Goal: Book appointment/travel/reservation

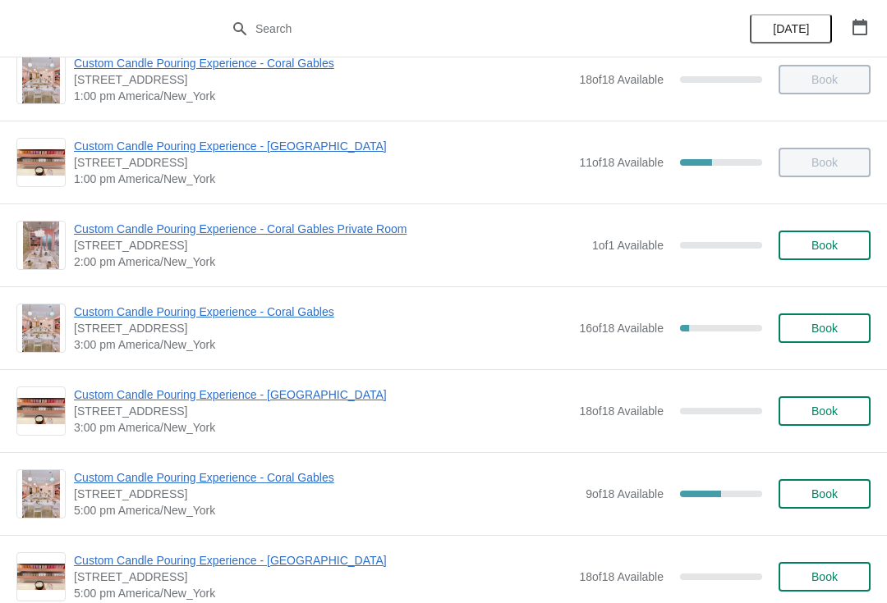
scroll to position [369, 0]
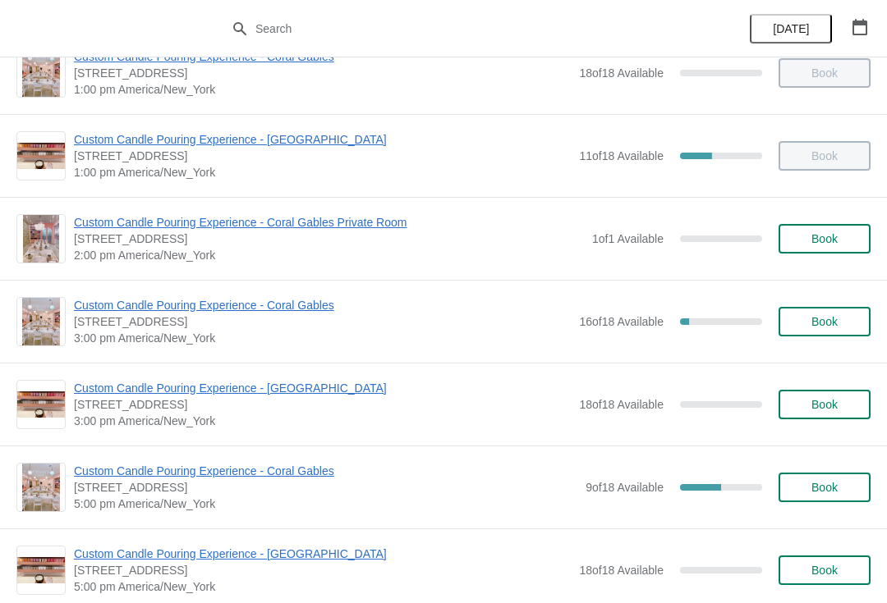
click at [323, 390] on span "Custom Candle Pouring Experience - [GEOGRAPHIC_DATA]" at bounding box center [322, 388] width 497 height 16
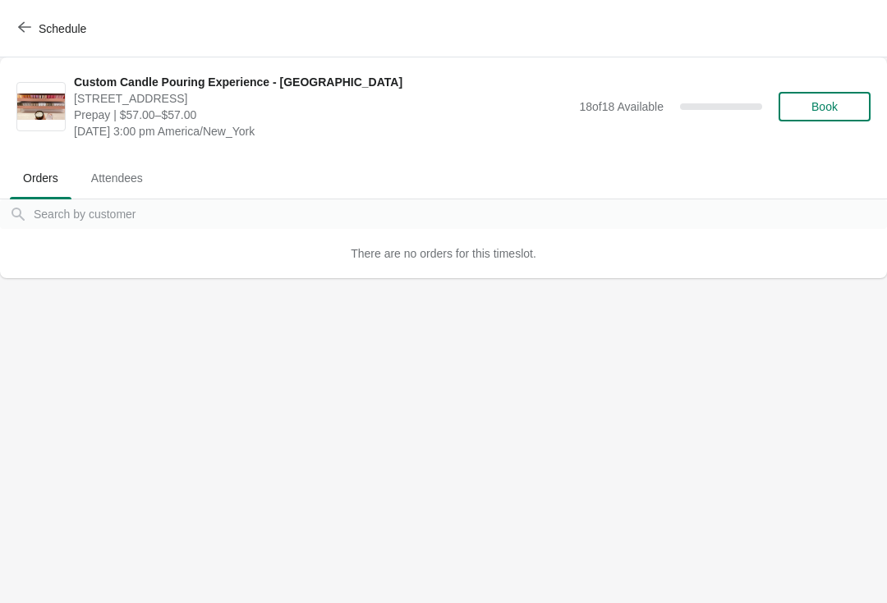
click at [840, 105] on span "Book" at bounding box center [824, 106] width 62 height 13
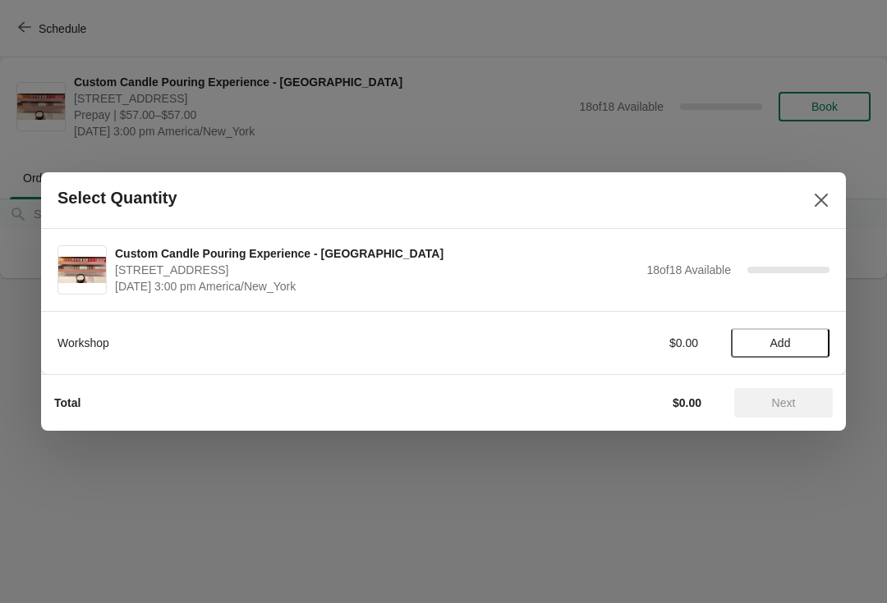
click at [812, 337] on span "Add" at bounding box center [779, 343] width 69 height 13
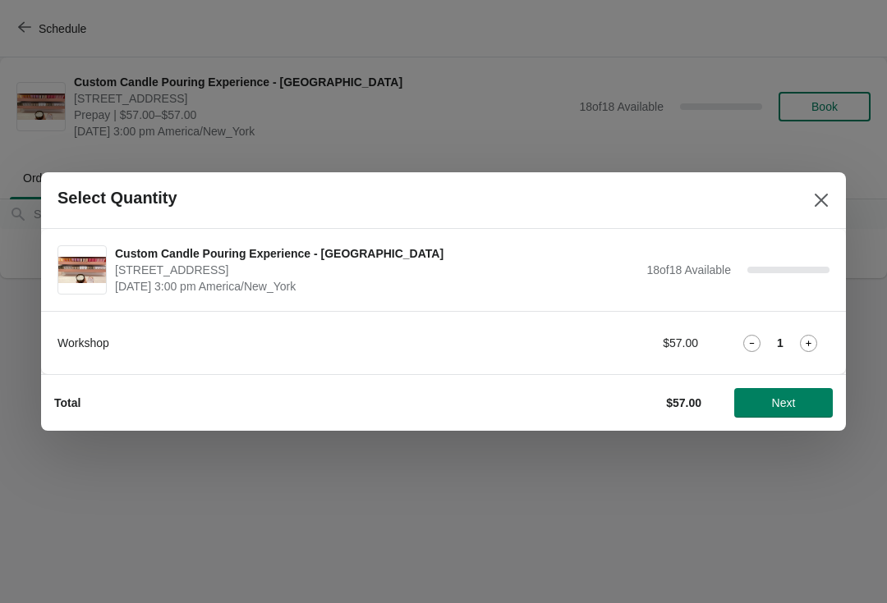
click at [803, 341] on icon at bounding box center [808, 343] width 17 height 17
click at [768, 415] on button "Next" at bounding box center [783, 403] width 99 height 30
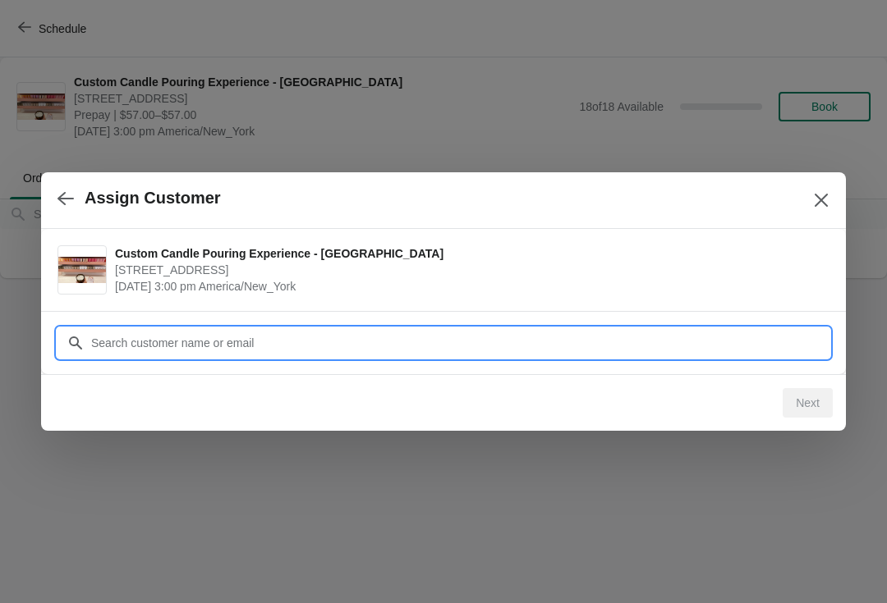
click at [379, 278] on div "Assign Customer Custom Candle Pouring Experience - [GEOGRAPHIC_DATA] [STREET_AD…" at bounding box center [443, 278] width 887 height 0
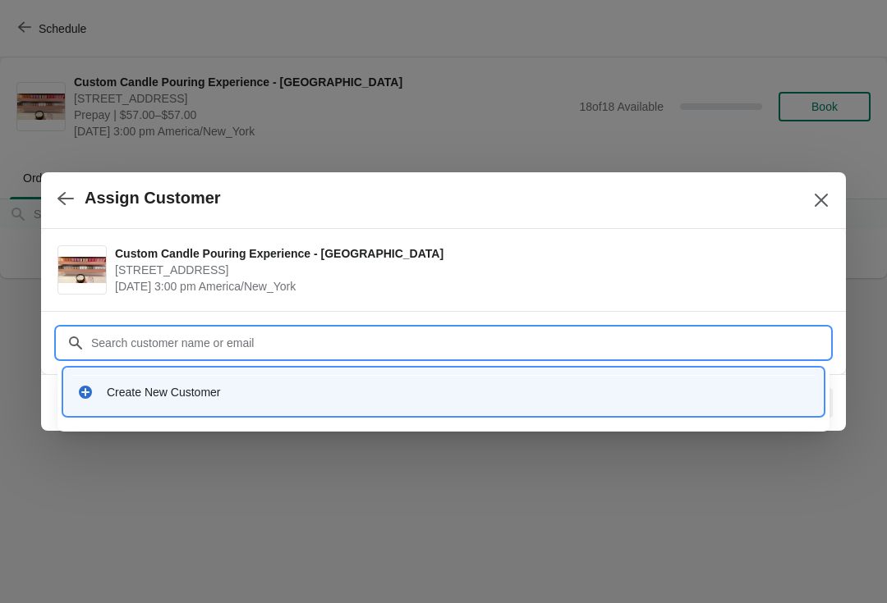
click at [213, 410] on div "Create New Customer" at bounding box center [443, 392] width 758 height 47
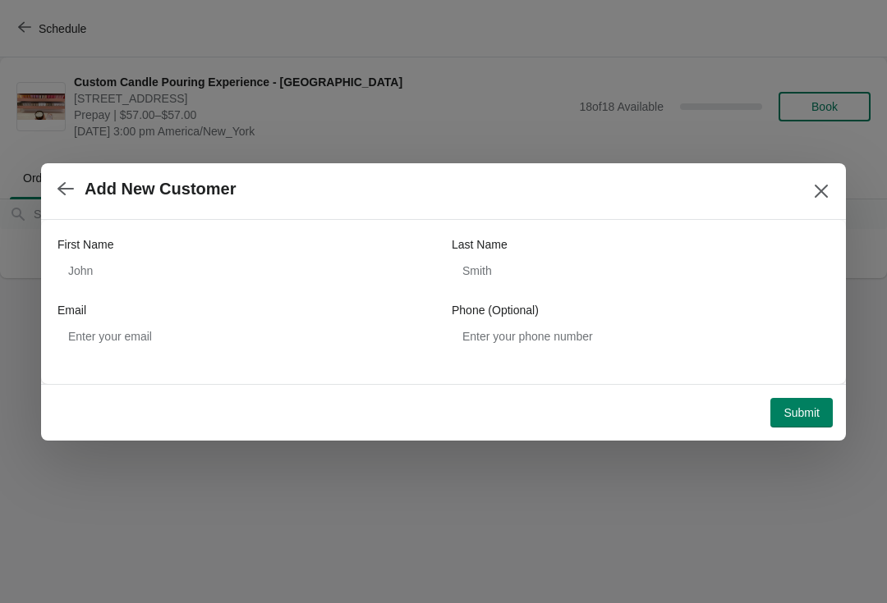
click at [250, 249] on div "First Name" at bounding box center [246, 244] width 378 height 16
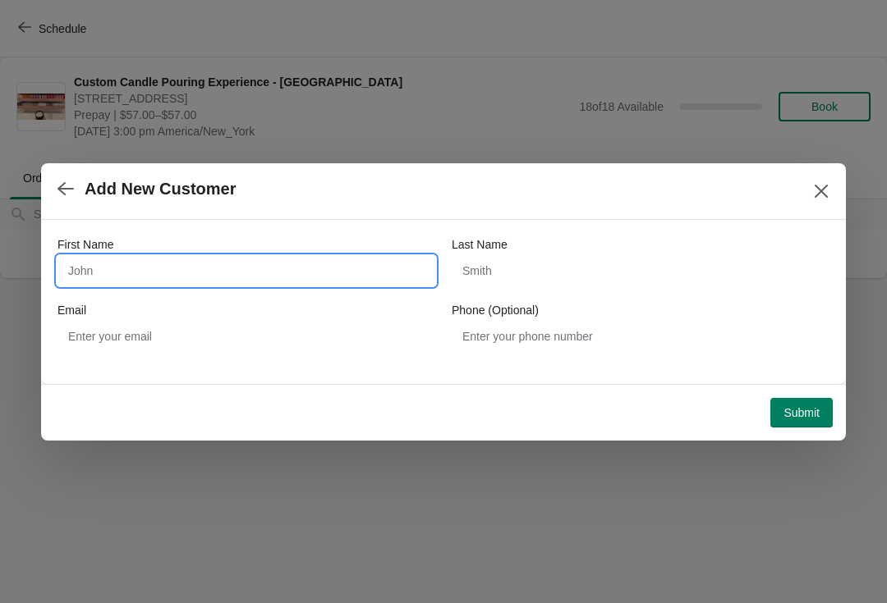
click at [289, 271] on input "First Name" at bounding box center [246, 271] width 378 height 30
type input "[PERSON_NAME]"
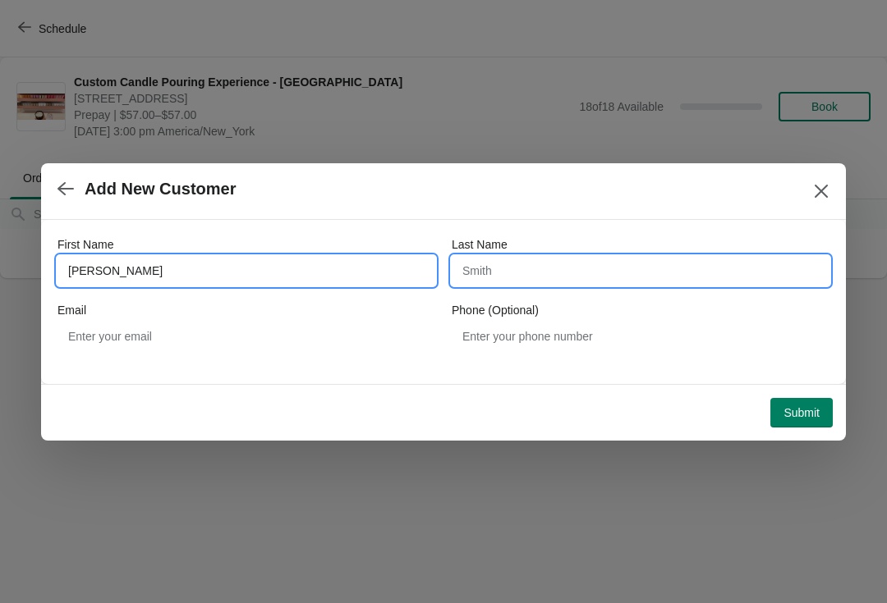
click at [601, 282] on input "Last Name" at bounding box center [640, 271] width 378 height 30
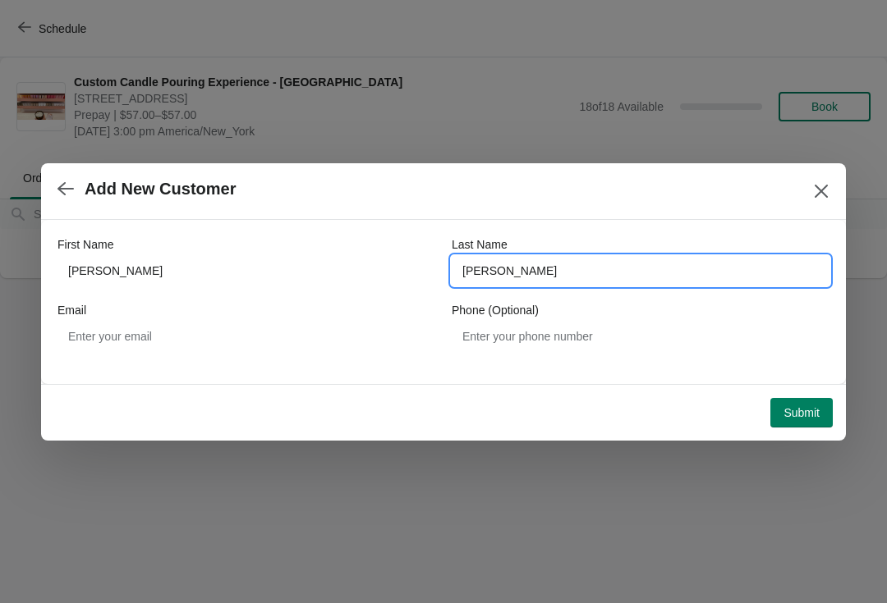
type input "[PERSON_NAME]"
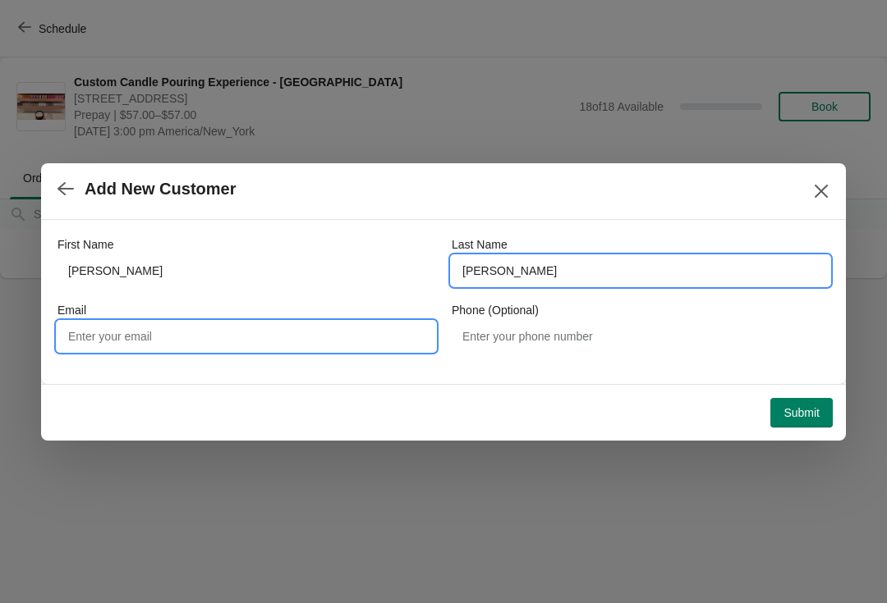
click at [114, 332] on input "Email" at bounding box center [246, 337] width 378 height 30
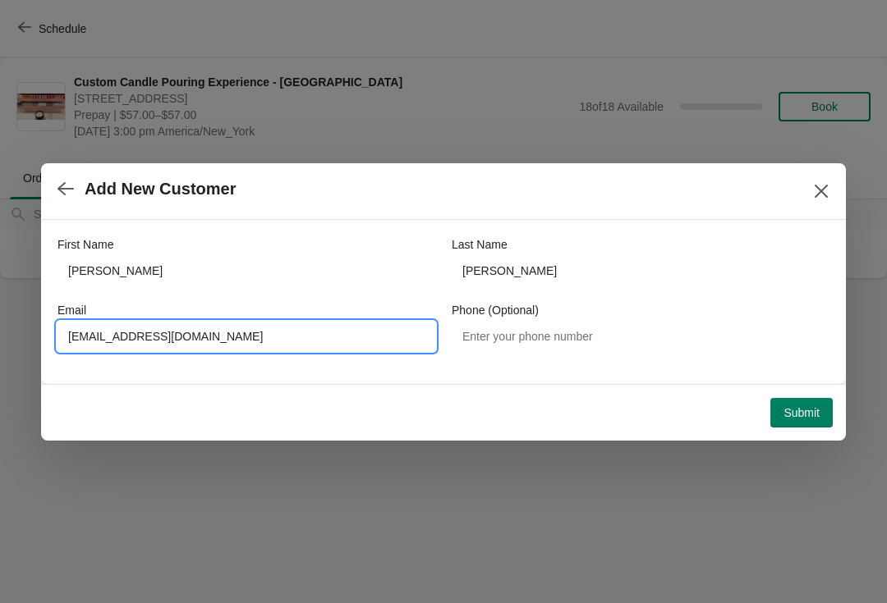
type input "[EMAIL_ADDRESS][DOMAIN_NAME]"
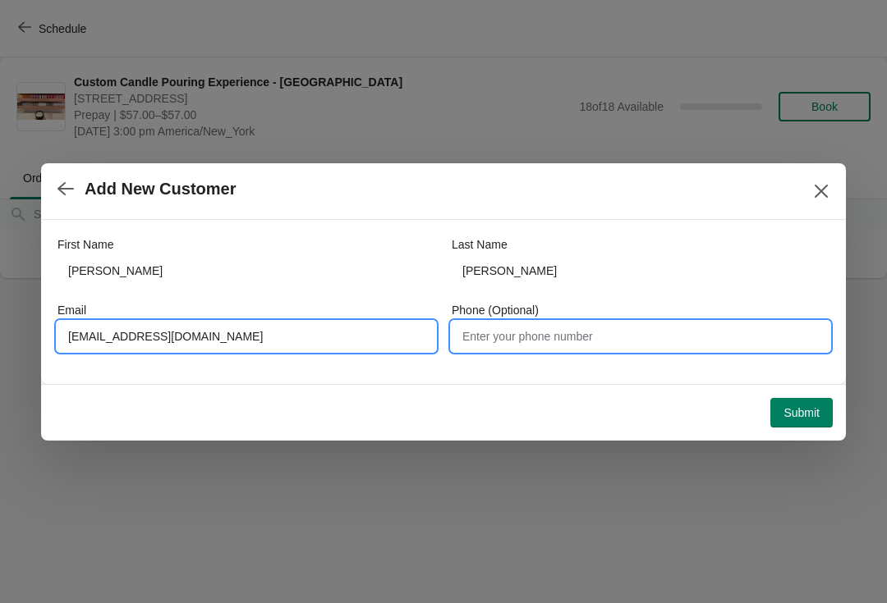
click at [630, 331] on input "Phone (Optional)" at bounding box center [640, 337] width 378 height 30
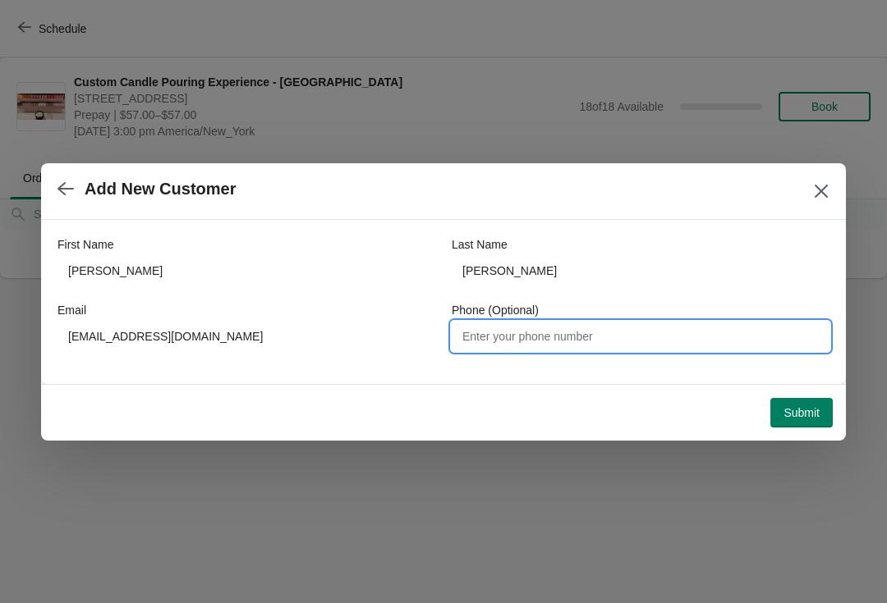
click at [806, 415] on span "Submit" at bounding box center [801, 412] width 36 height 13
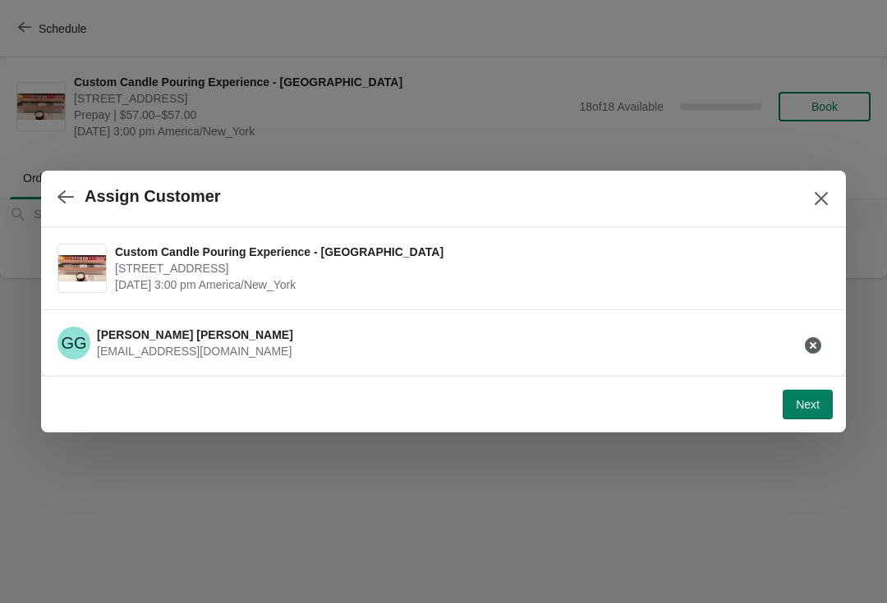
click at [816, 402] on span "Next" at bounding box center [807, 404] width 24 height 13
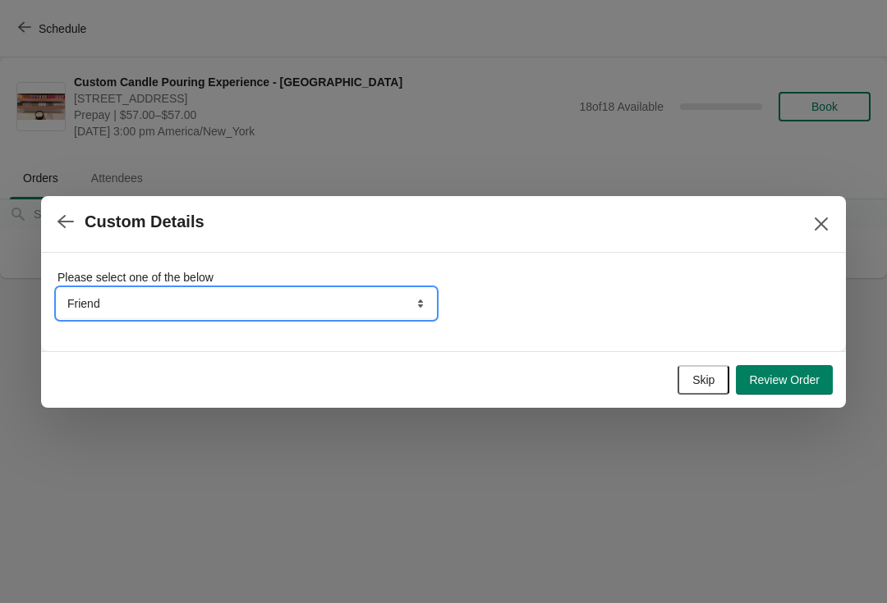
click at [353, 307] on select "Friend Instagram Google Walk-by Attended an event Tiktok Yelp" at bounding box center [246, 304] width 378 height 30
select select "Tiktok"
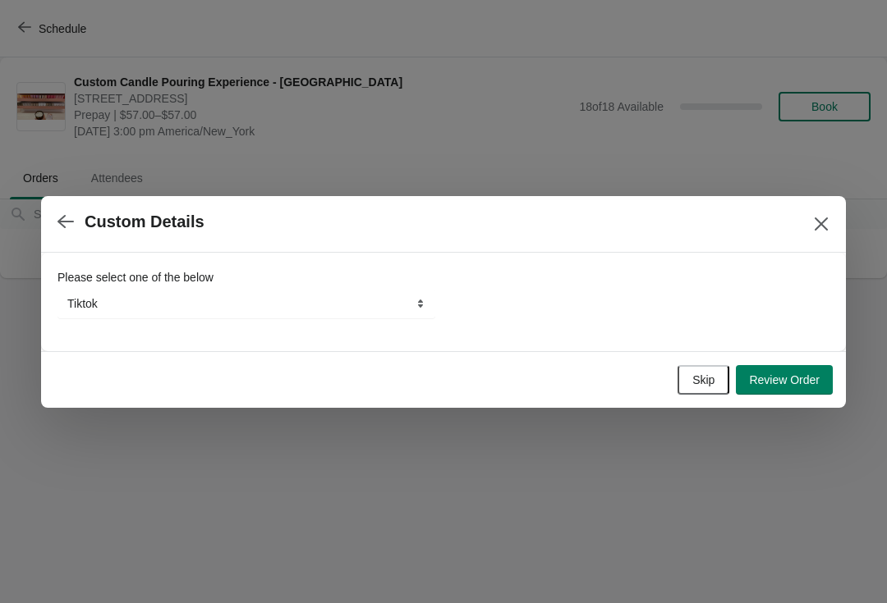
click at [800, 373] on span "Review Order" at bounding box center [784, 379] width 71 height 13
